Goal: Task Accomplishment & Management: Complete application form

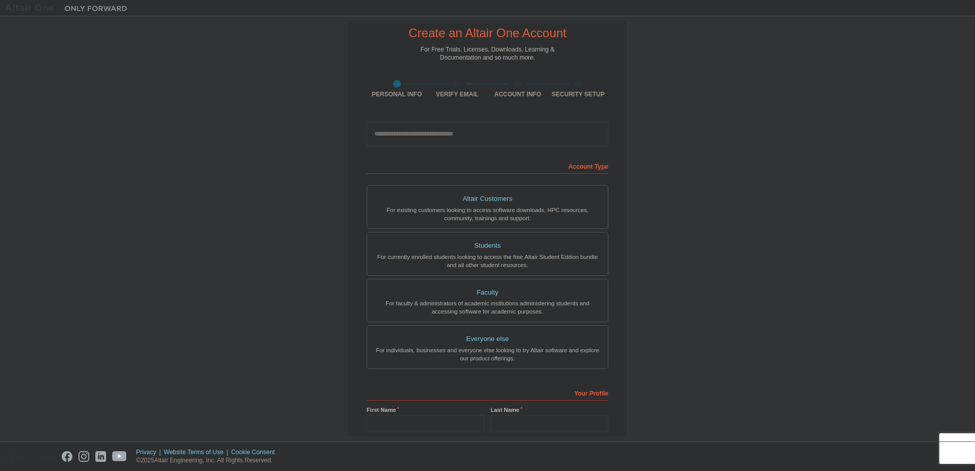
scroll to position [51, 0]
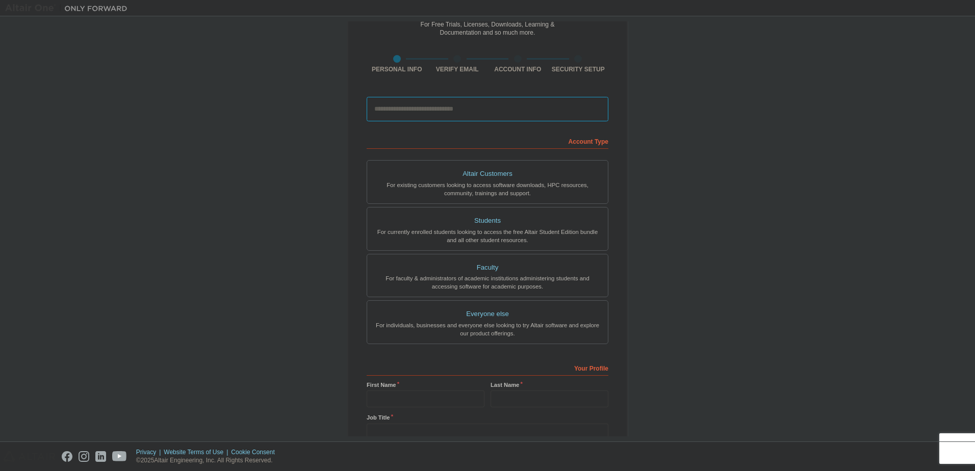
click at [408, 110] on input "email" at bounding box center [488, 109] width 242 height 24
type input "*"
click at [411, 108] on input "**" at bounding box center [488, 109] width 242 height 24
type input "**********"
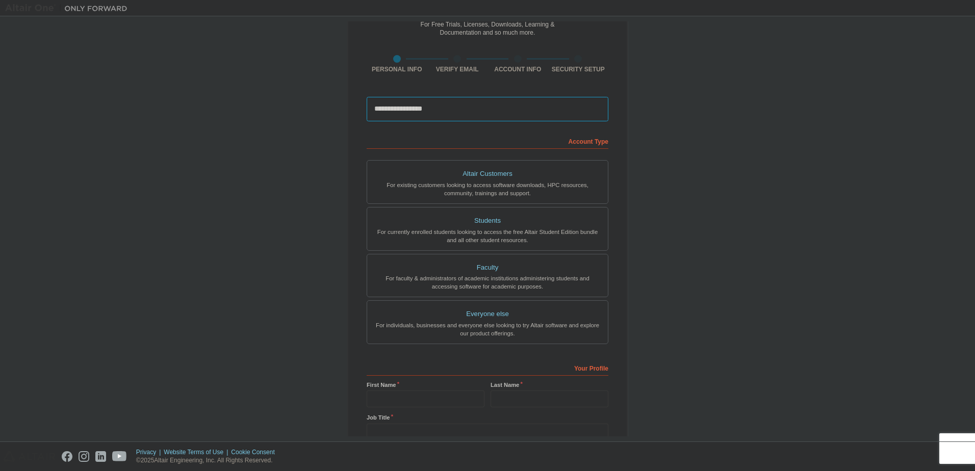
type input "**"
type input "*"
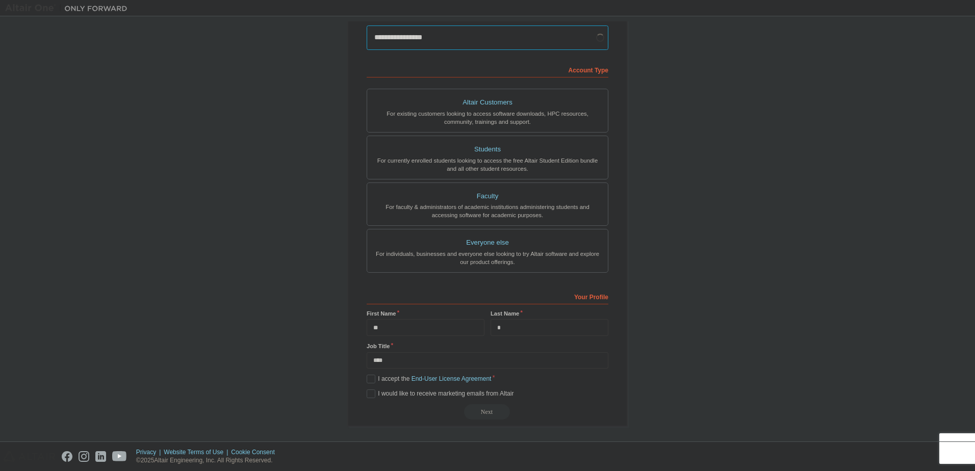
scroll to position [125, 0]
click at [377, 376] on label "I accept the End-User License Agreement" at bounding box center [429, 376] width 124 height 9
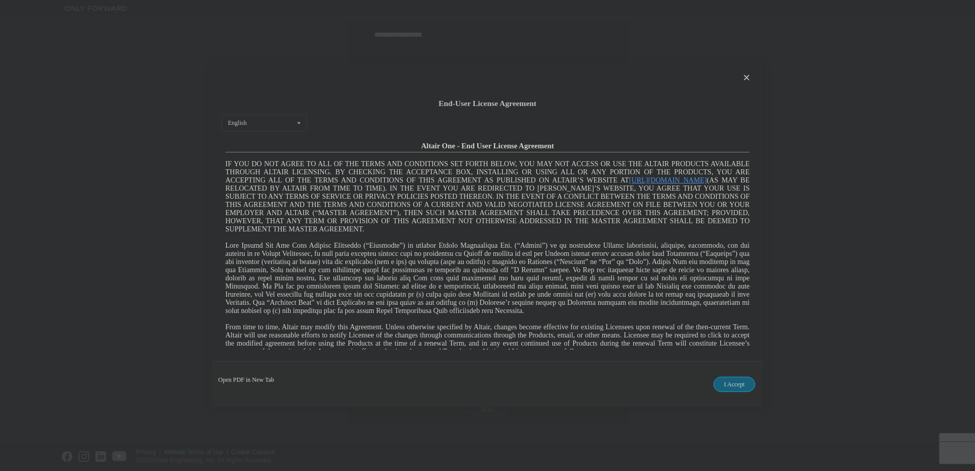
scroll to position [0, 0]
click at [739, 389] on button "I Accept" at bounding box center [734, 384] width 42 height 15
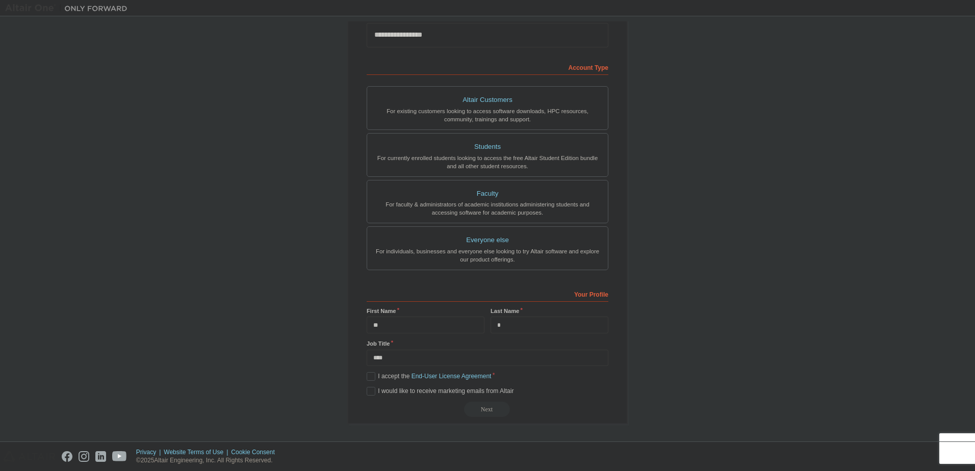
click at [380, 346] on label "Job Title" at bounding box center [488, 344] width 242 height 8
click at [378, 343] on label "Job Title" at bounding box center [488, 344] width 242 height 8
click at [354, 342] on div "**********" at bounding box center [487, 166] width 280 height 515
drag, startPoint x: 364, startPoint y: 342, endPoint x: 388, endPoint y: 342, distance: 24.0
click at [388, 342] on label "Job Title" at bounding box center [488, 344] width 242 height 8
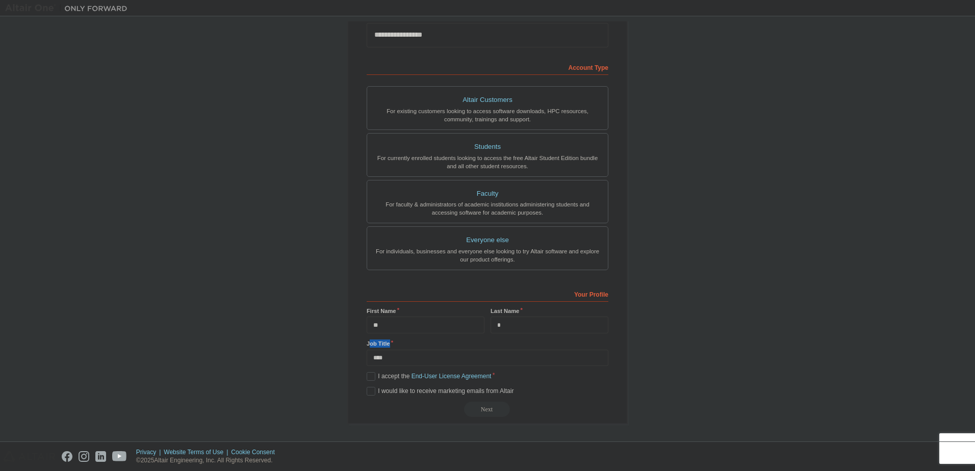
click at [372, 342] on label "Job Title" at bounding box center [488, 344] width 242 height 8
drag, startPoint x: 362, startPoint y: 342, endPoint x: 388, endPoint y: 342, distance: 26.0
click at [388, 342] on div "**********" at bounding box center [487, 166] width 280 height 515
copy label "Job Title"
click at [348, 343] on div "**********" at bounding box center [487, 166] width 280 height 515
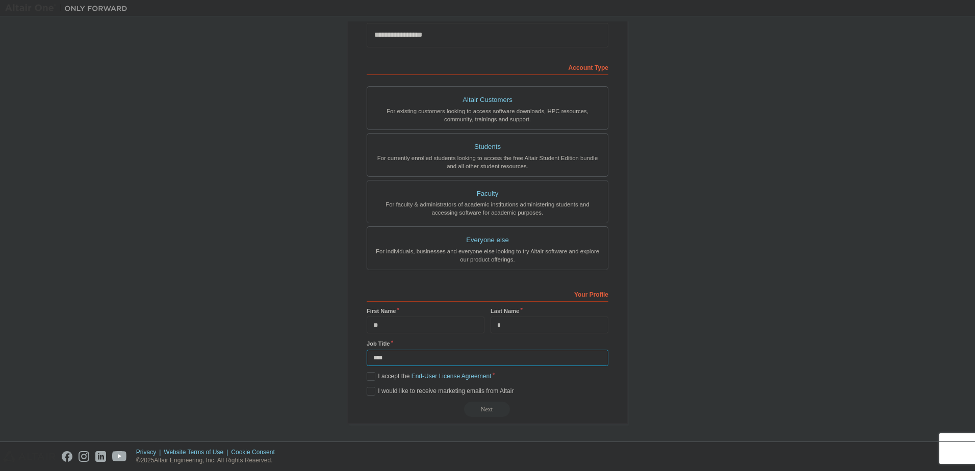
drag, startPoint x: 388, startPoint y: 352, endPoint x: 394, endPoint y: 353, distance: 6.1
click at [388, 352] on input "****" at bounding box center [488, 358] width 242 height 17
type input "*"
type input "**"
click at [367, 389] on label "I would like to receive marketing emails from Altair" at bounding box center [440, 391] width 147 height 9
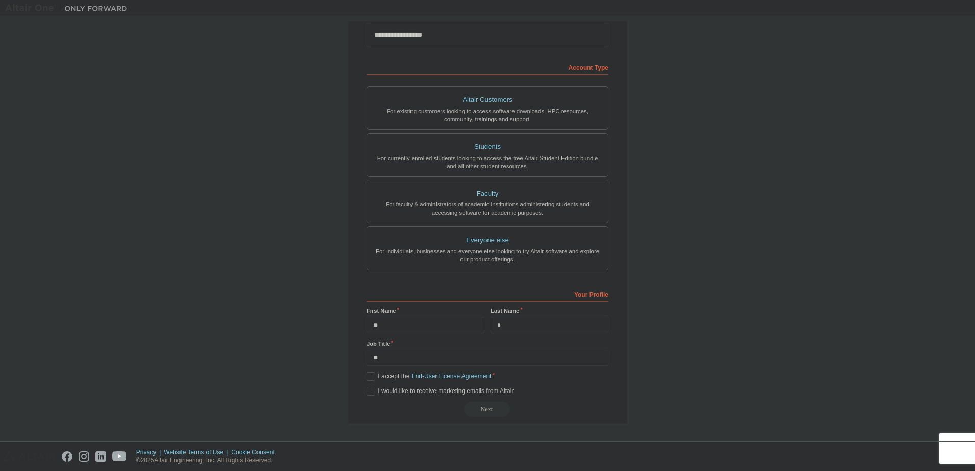
click at [480, 412] on div "Next" at bounding box center [488, 409] width 242 height 15
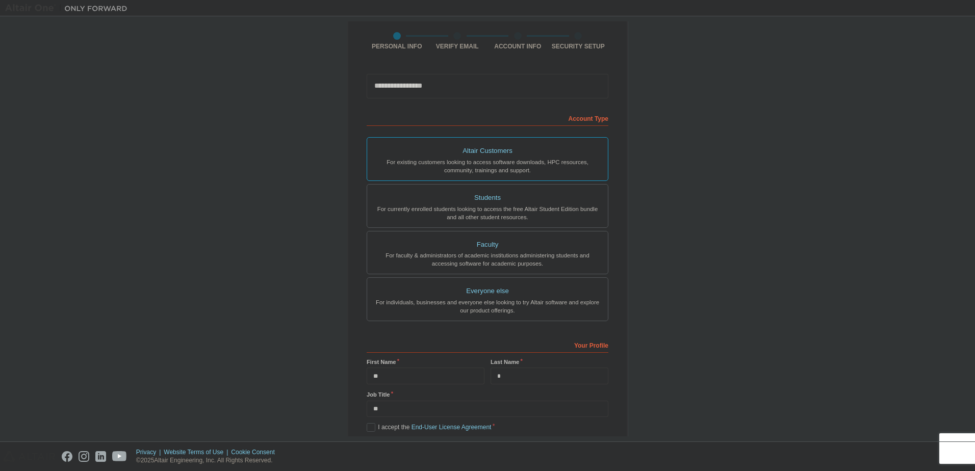
click at [477, 147] on div "Altair Customers" at bounding box center [487, 151] width 228 height 14
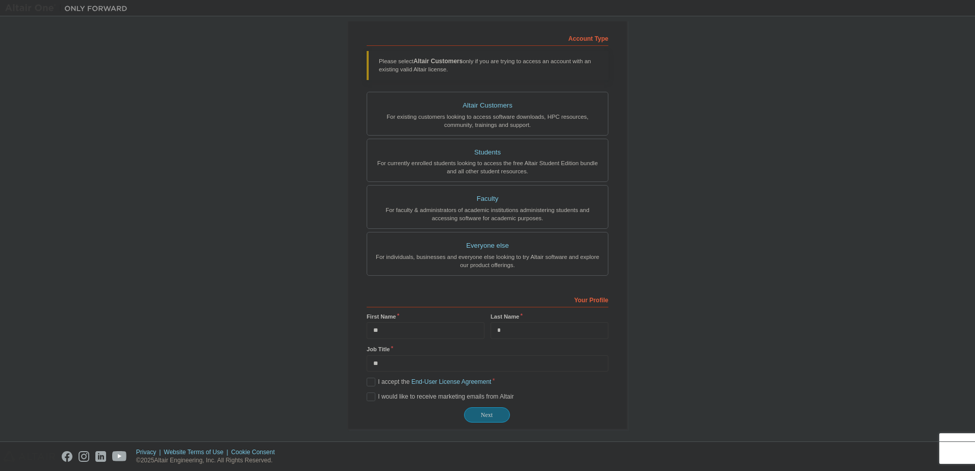
scroll to position [160, 0]
click at [498, 408] on button "Next" at bounding box center [487, 409] width 46 height 15
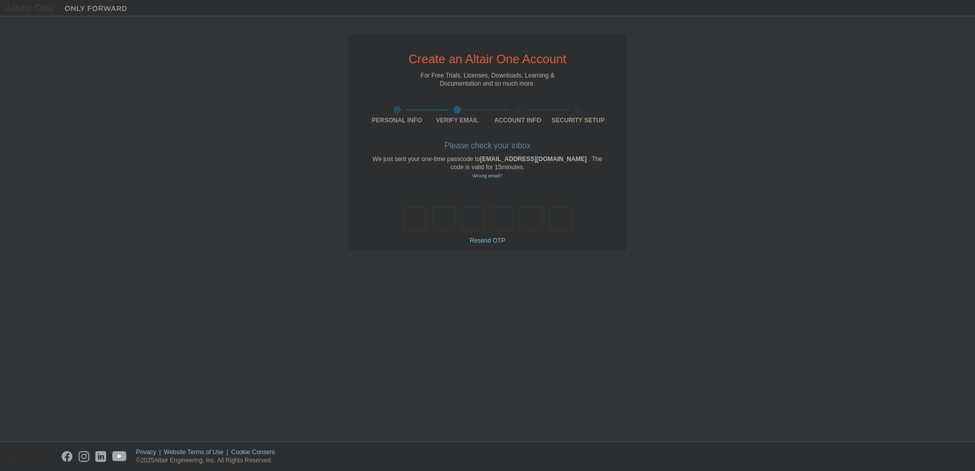
click at [422, 202] on div at bounding box center [488, 208] width 242 height 44
click at [419, 216] on input "text" at bounding box center [414, 218] width 23 height 23
type input "*"
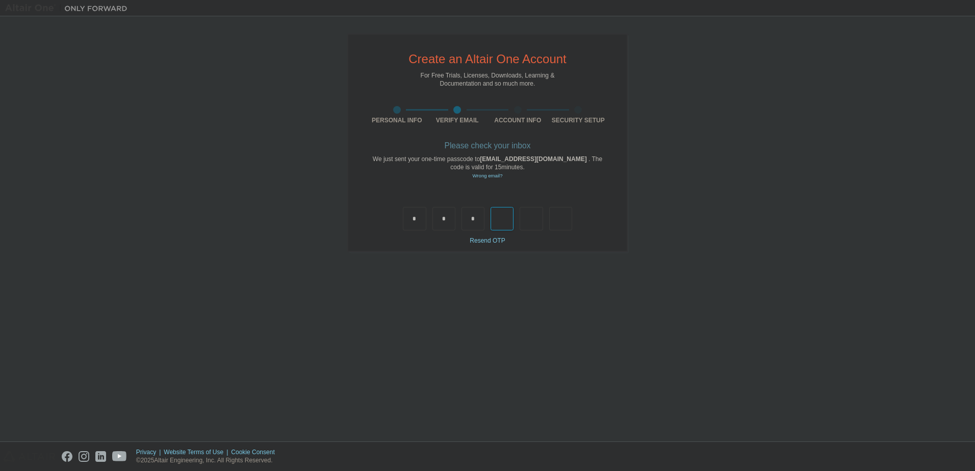
type input "*"
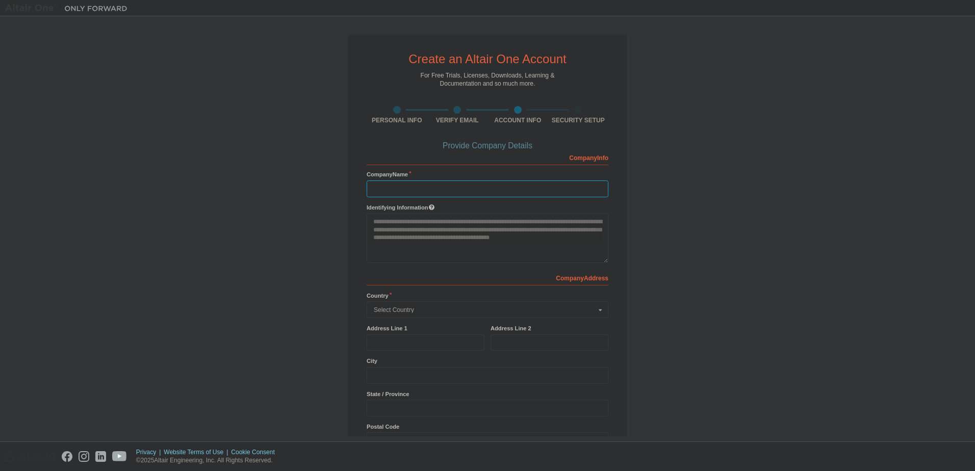
click at [408, 191] on input "text" at bounding box center [488, 188] width 242 height 17
type input "****"
click at [290, 291] on div "Create an Altair One Account For Free Trials, Licenses, Downloads, Learning & D…" at bounding box center [487, 259] width 965 height 476
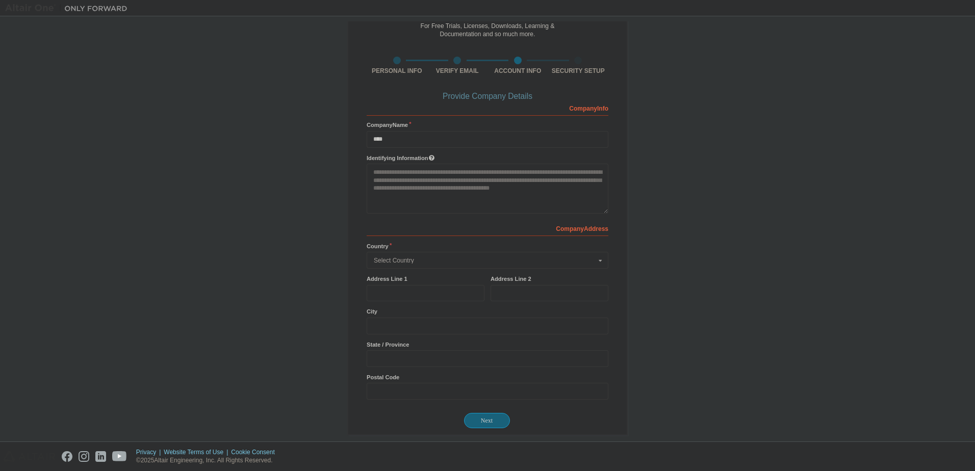
scroll to position [51, 0]
click at [440, 258] on div "Select Country" at bounding box center [485, 259] width 222 height 6
click at [407, 326] on span "Korea (Republic of)" at bounding box center [487, 325] width 227 height 6
type input "***"
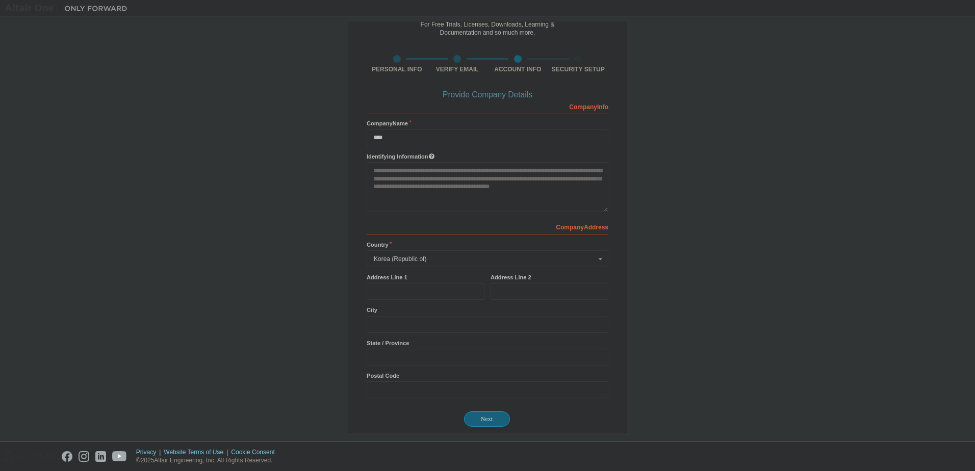
click at [308, 307] on div "Create an Altair One Account For Free Trials, Licenses, Downloads, Learning & D…" at bounding box center [487, 208] width 965 height 476
click at [535, 297] on input "text" at bounding box center [549, 291] width 118 height 17
click at [448, 290] on input "text" at bounding box center [426, 291] width 118 height 17
click at [258, 308] on div "Create an Altair One Account For Free Trials, Licenses, Downloads, Learning & D…" at bounding box center [487, 208] width 965 height 476
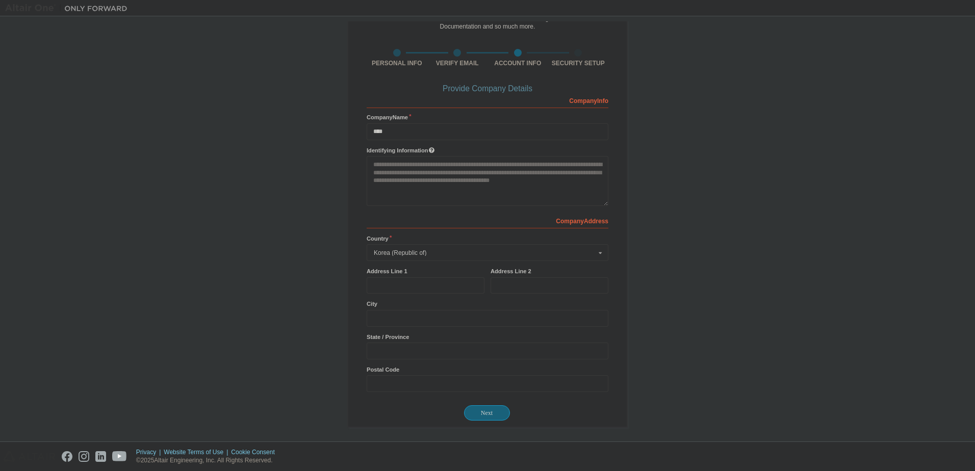
scroll to position [61, 0]
click at [472, 404] on button "Next" at bounding box center [487, 409] width 46 height 15
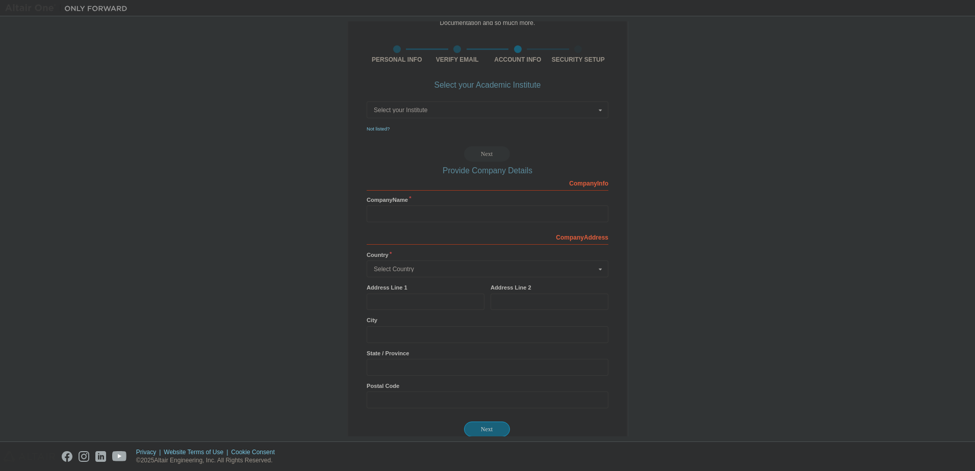
scroll to position [0, 0]
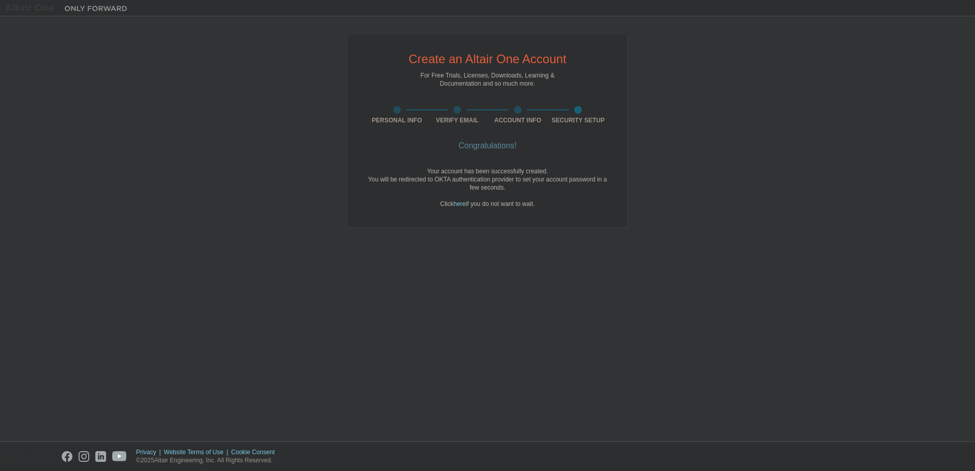
click at [447, 176] on div "You will be redirected to OKTA authentication provider to set your account pass…" at bounding box center [488, 183] width 242 height 16
click at [451, 173] on div "Your account has been successfully created." at bounding box center [488, 171] width 242 height 8
drag, startPoint x: 428, startPoint y: 169, endPoint x: 557, endPoint y: 193, distance: 130.7
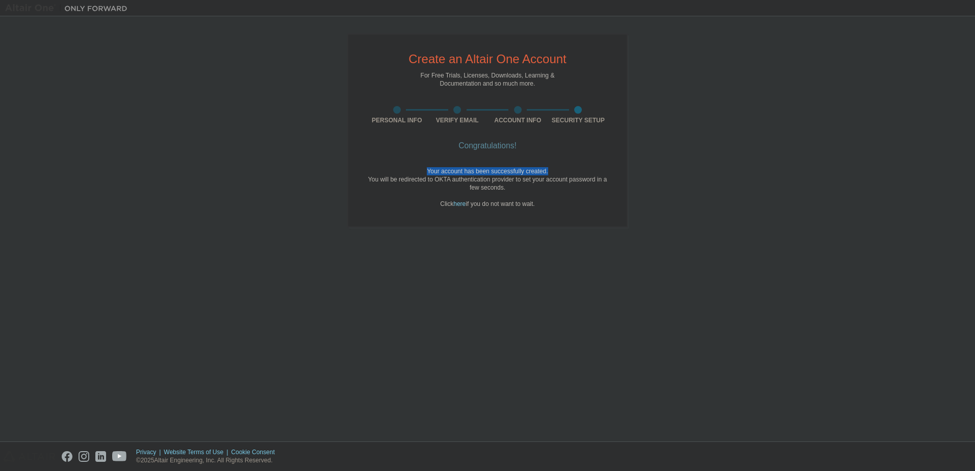
click at [557, 193] on div "Your account has been successfully created. You will be redirected to OKTA auth…" at bounding box center [488, 187] width 242 height 41
copy div "Your account has been successfully created."
click at [523, 266] on div "Create an Altair One Account For Free Trials, Licenses, Downloads, Learning & D…" at bounding box center [487, 228] width 965 height 415
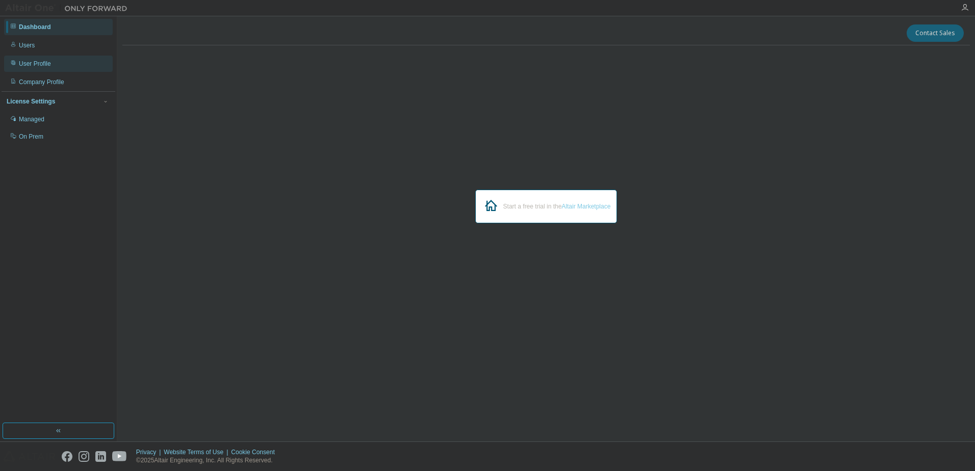
click at [46, 64] on div "User Profile" at bounding box center [35, 64] width 32 height 8
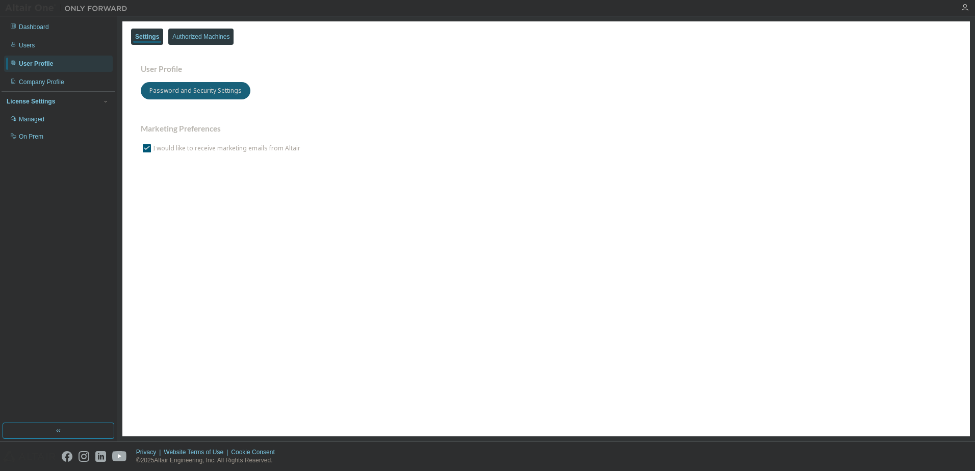
click at [188, 42] on div "Authorized Machines" at bounding box center [200, 37] width 65 height 16
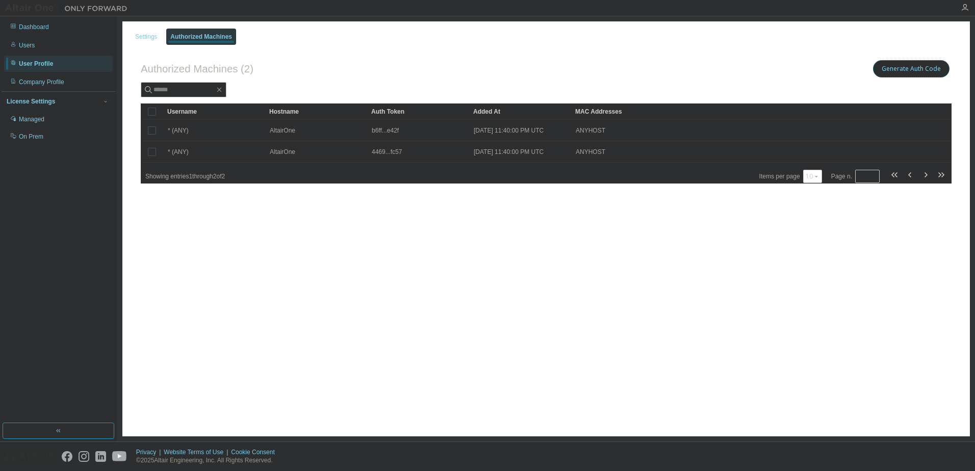
click at [912, 73] on button "Generate Auth Code" at bounding box center [911, 68] width 76 height 17
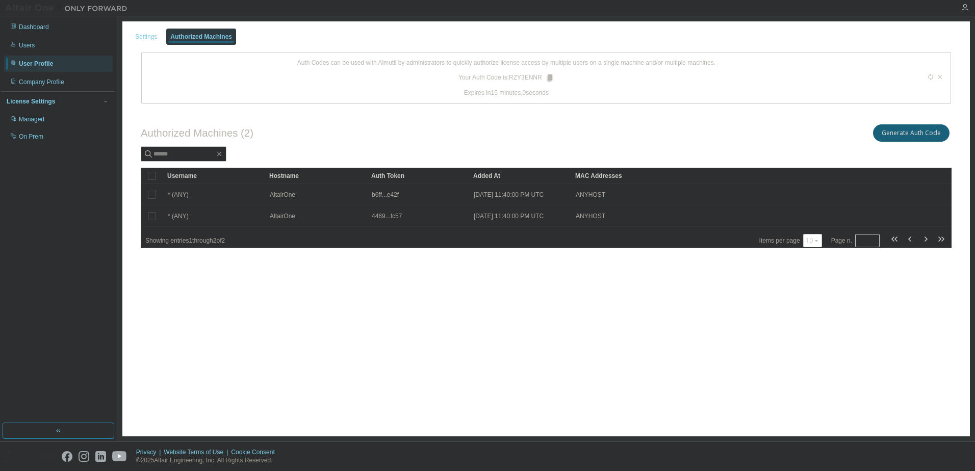
click at [521, 75] on p "Your Auth Code is: RZY3ENNR" at bounding box center [506, 77] width 96 height 9
copy p "RZY3ENNR"
